Goal: Check status: Check status

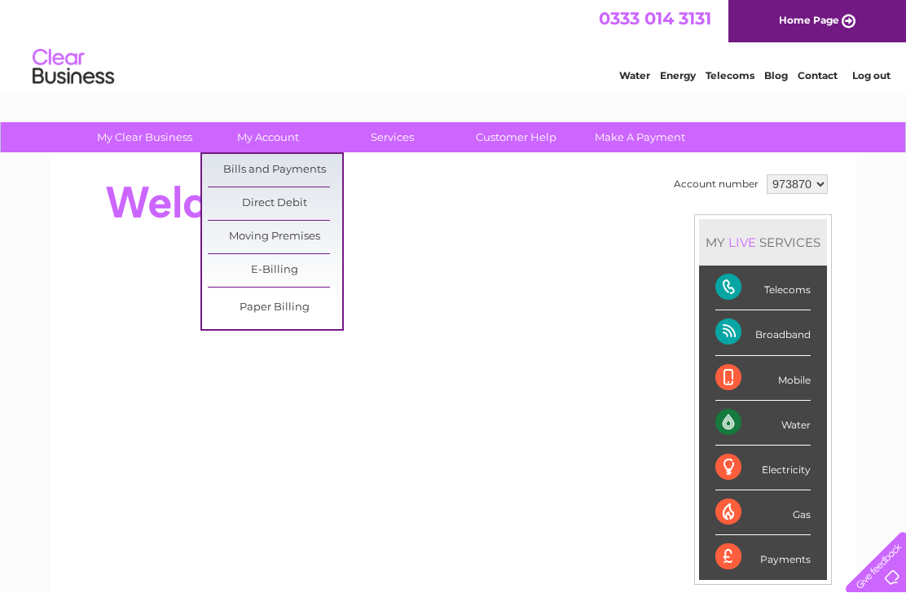
click at [301, 169] on link "Bills and Payments" at bounding box center [275, 170] width 134 height 33
click at [308, 171] on link "Bills and Payments" at bounding box center [275, 170] width 134 height 33
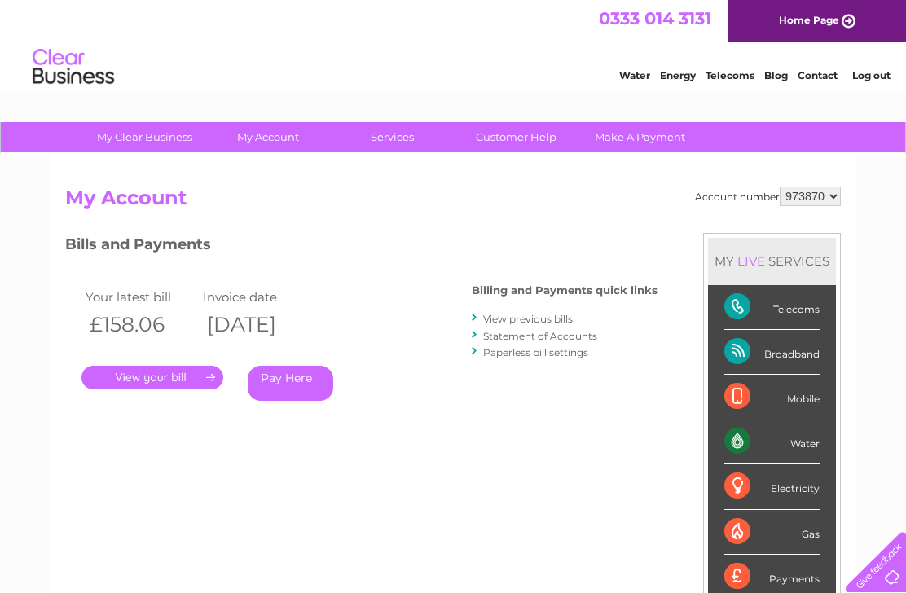
click at [570, 313] on link "View previous bills" at bounding box center [528, 319] width 90 height 12
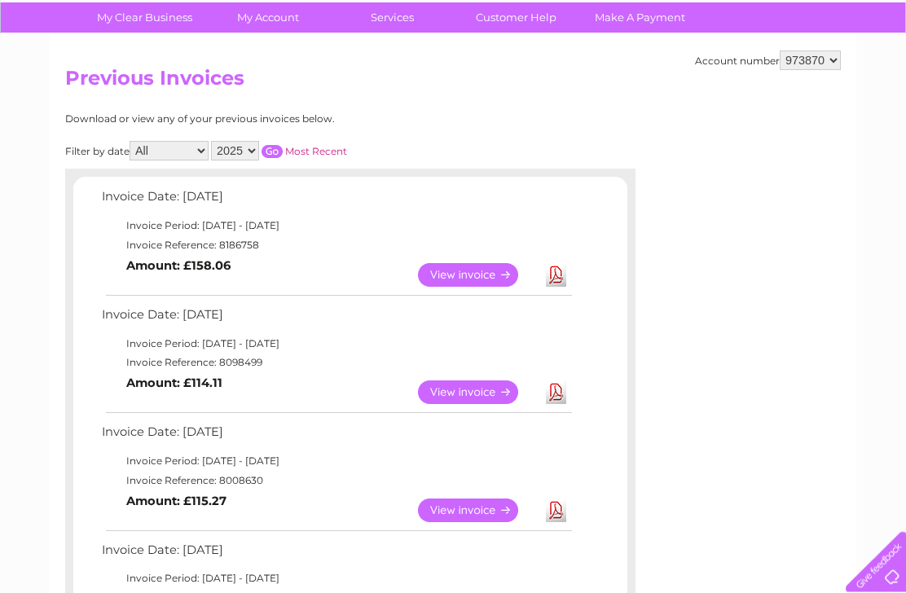
scroll to position [120, 0]
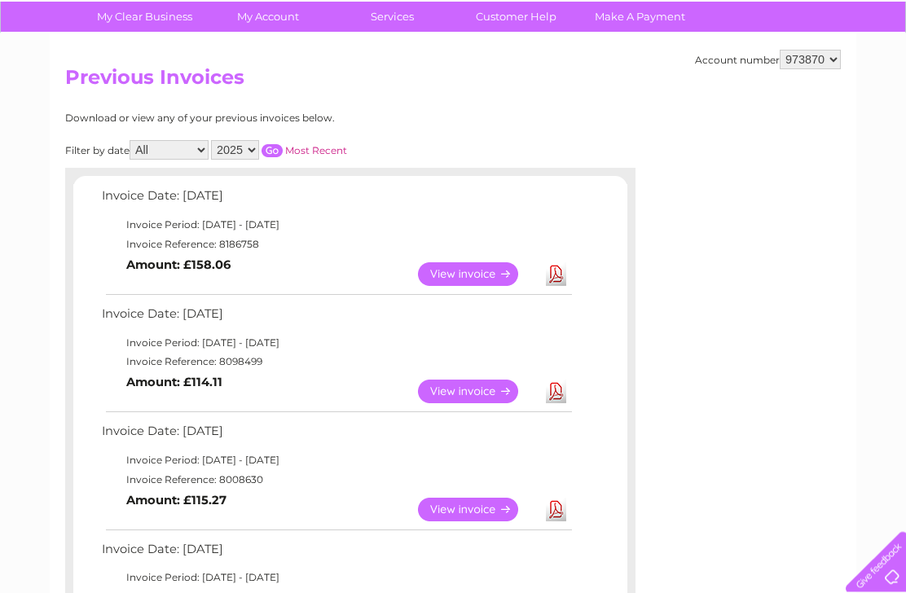
click at [492, 382] on link "View" at bounding box center [478, 392] width 120 height 24
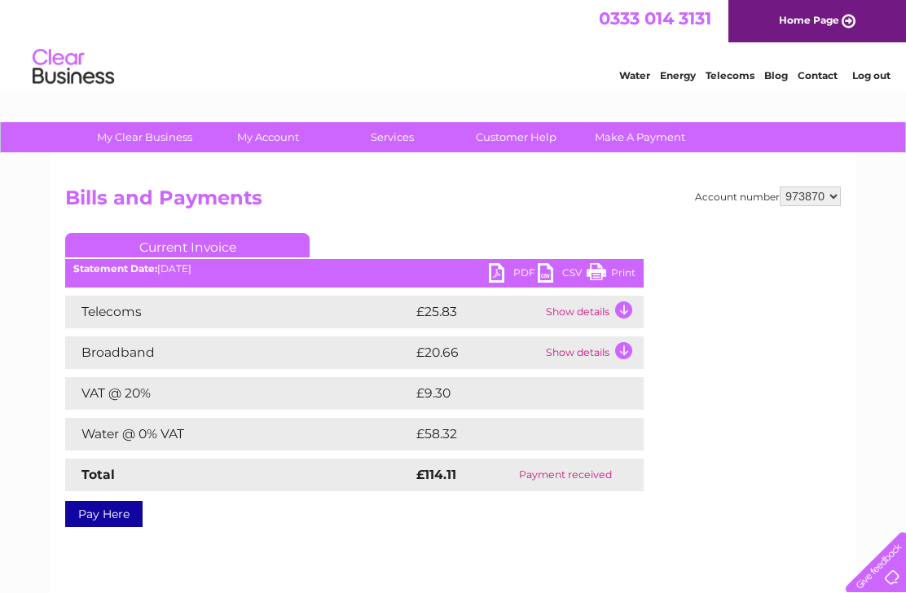
click at [538, 428] on td "£58.32" at bounding box center [511, 434] width 198 height 33
